Goal: Task Accomplishment & Management: Manage account settings

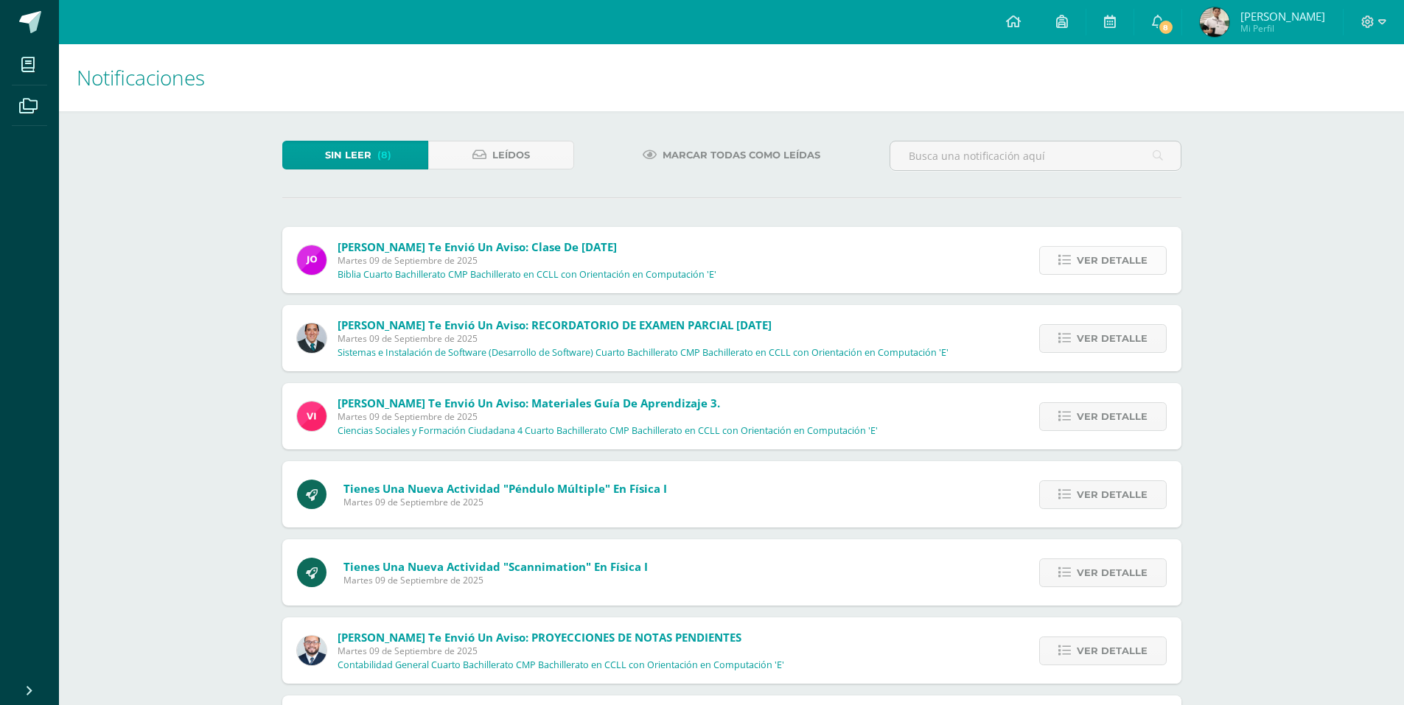
click at [1057, 258] on link "Ver detalle" at bounding box center [1102, 260] width 127 height 29
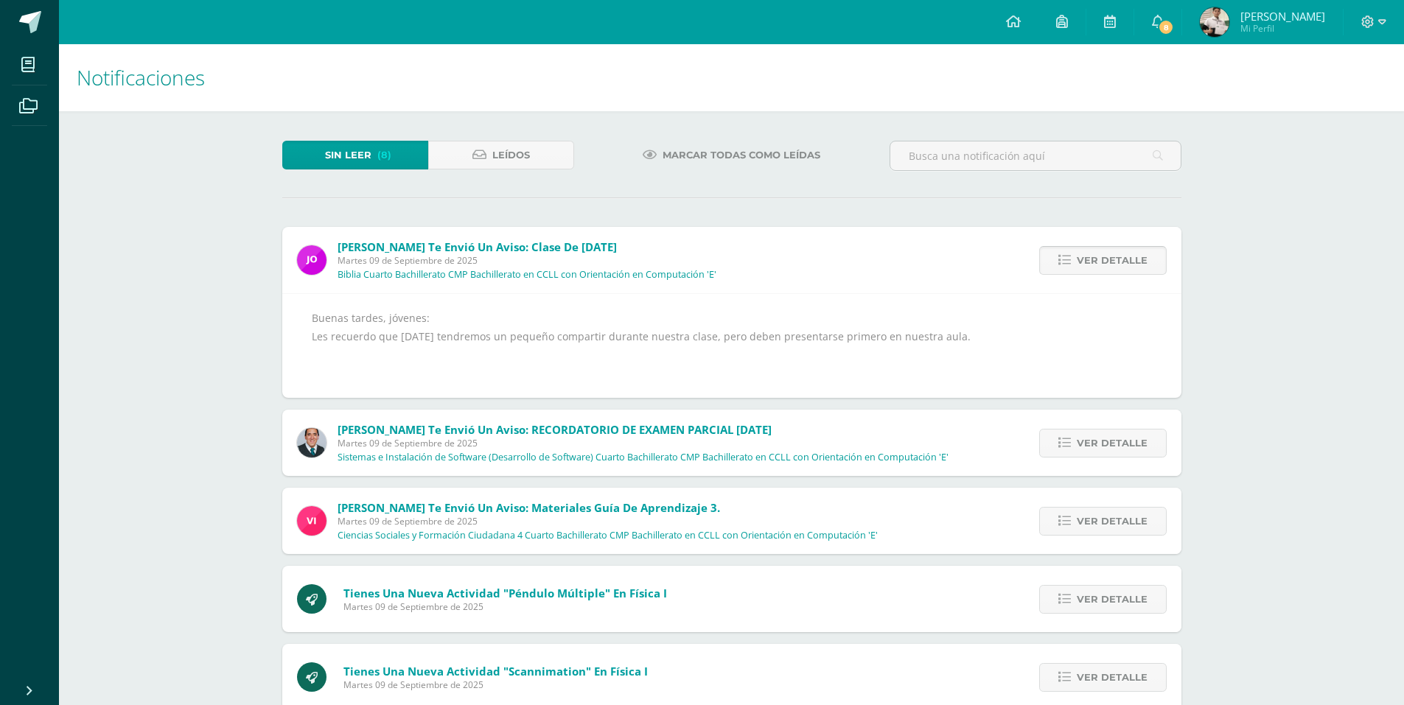
click at [1087, 251] on span "Ver detalle" at bounding box center [1112, 260] width 71 height 27
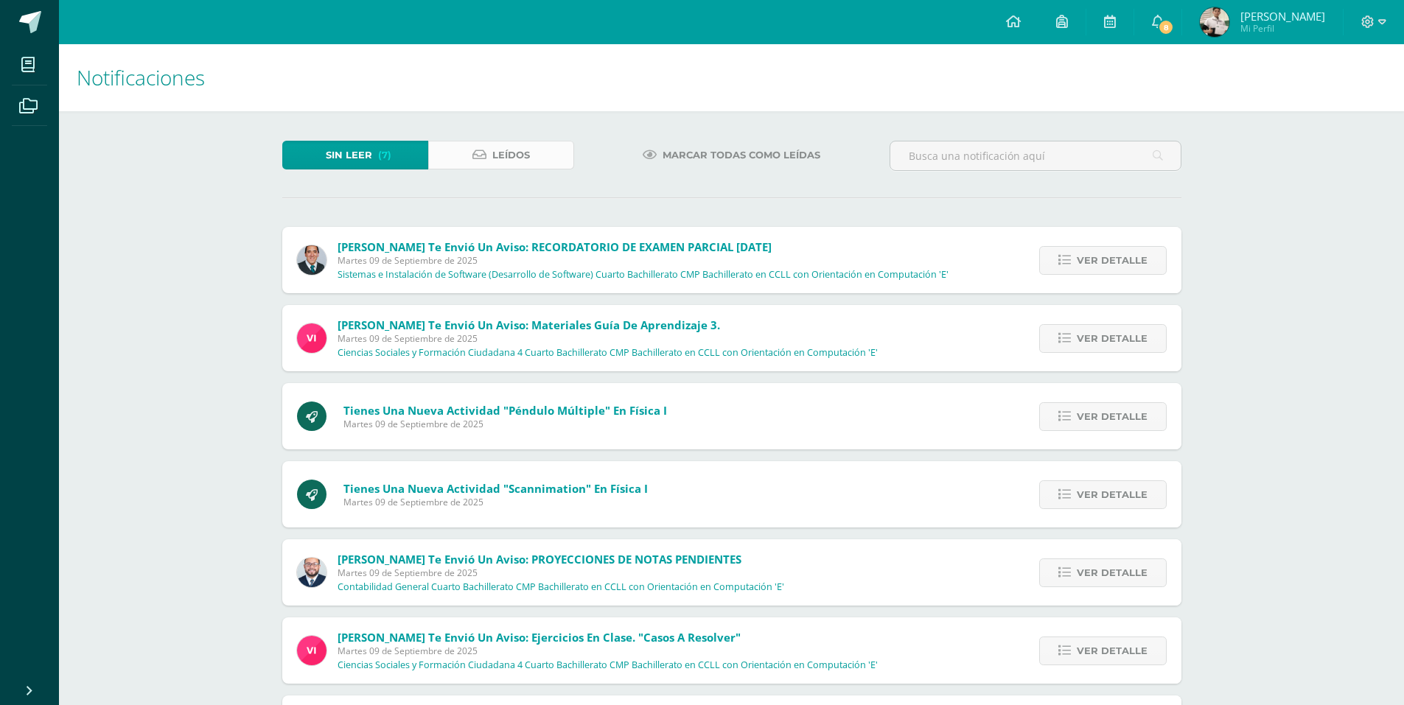
click at [515, 163] on span "Leídos" at bounding box center [511, 154] width 38 height 27
